Goal: Task Accomplishment & Management: Use online tool/utility

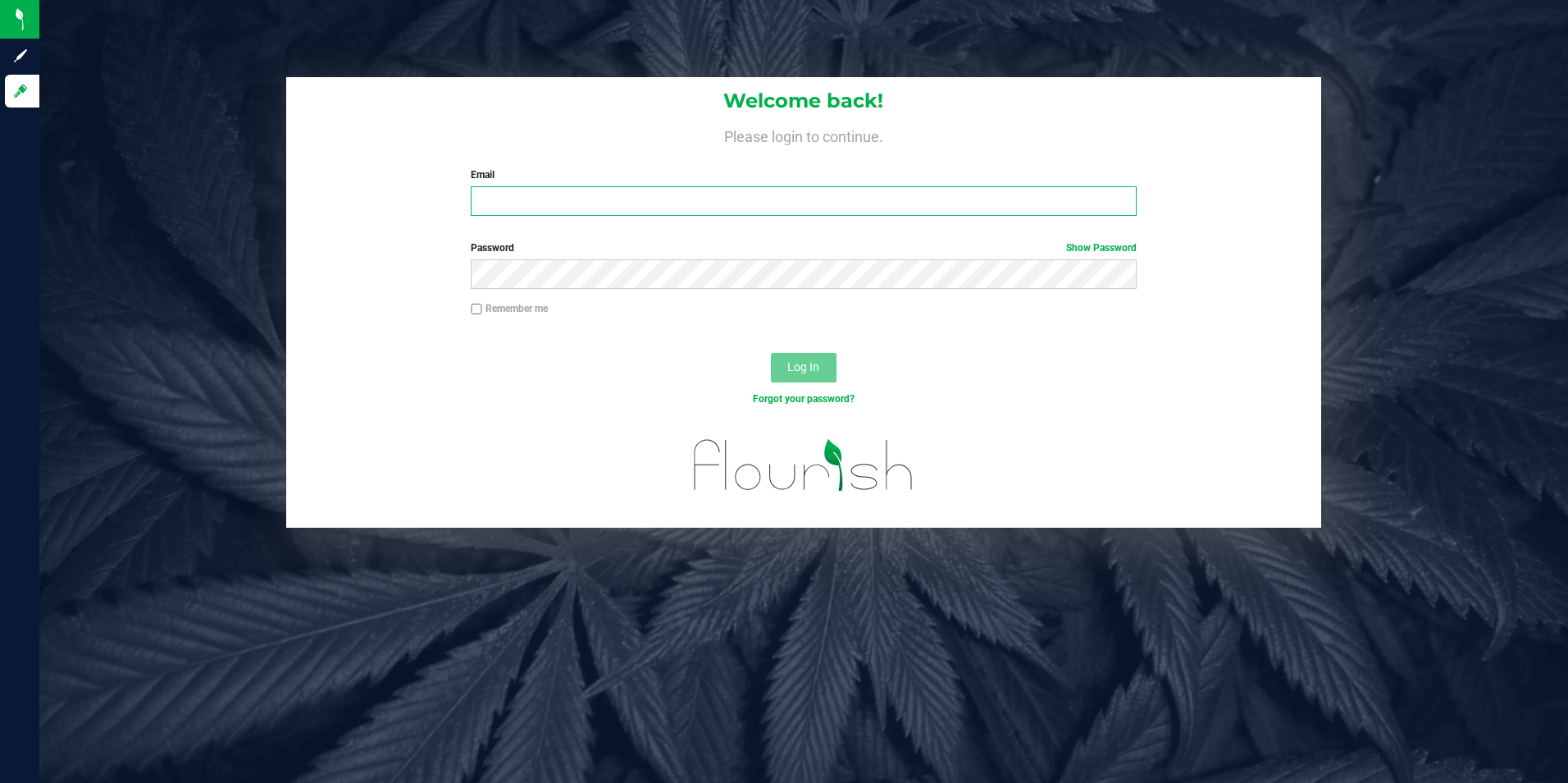
type input "[EMAIL_ADDRESS][DOMAIN_NAME]"
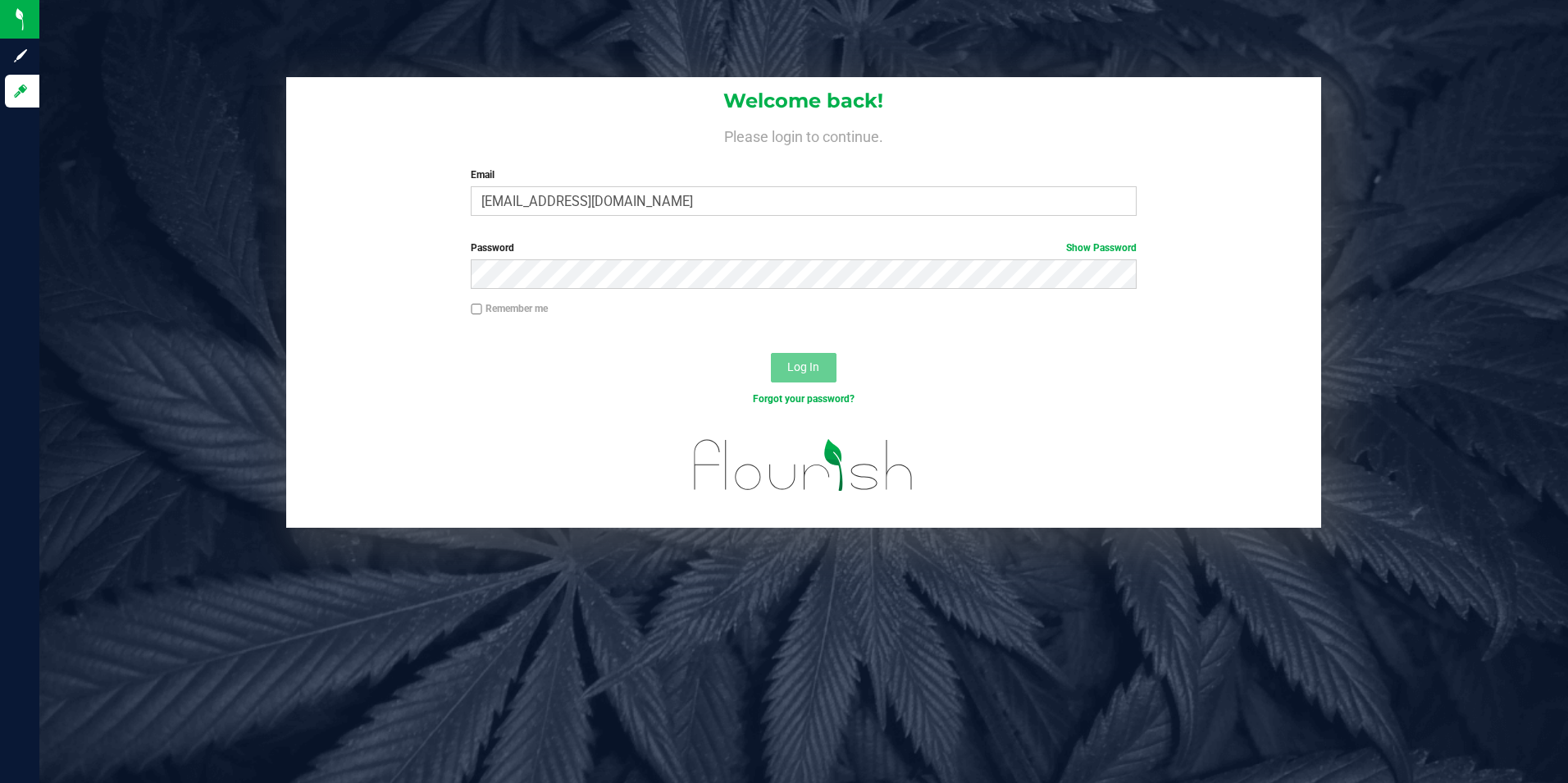
click at [484, 312] on label "Remember me" at bounding box center [509, 308] width 77 height 15
click at [482, 312] on input "Remember me" at bounding box center [477, 310] width 12 height 12
checkbox input "true"
click at [808, 373] on span "Log In" at bounding box center [803, 367] width 32 height 13
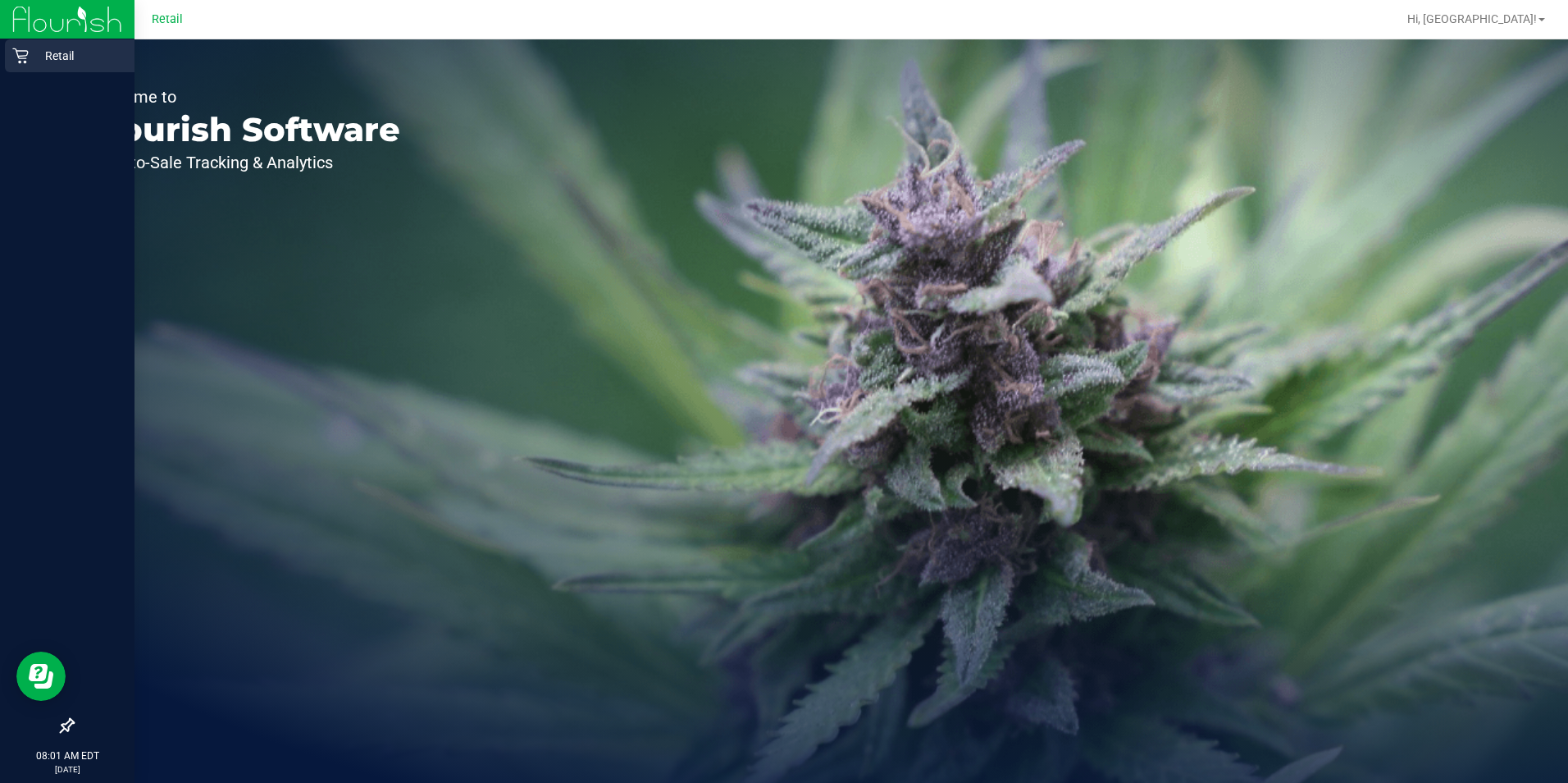
click at [17, 70] on div "Retail" at bounding box center [70, 55] width 129 height 32
